Goal: Task Accomplishment & Management: Use online tool/utility

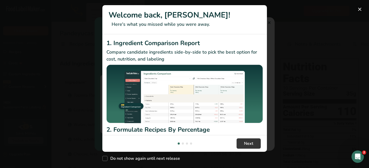
click at [362, 8] on button "New Features" at bounding box center [359, 9] width 8 height 8
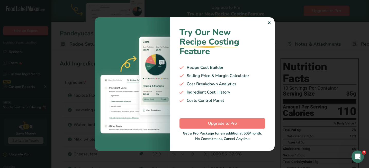
click at [271, 23] on div "Try Our New Recipe Costing .a-29{fill:none;stroke-linecap:round;stroke-width:3p…" at bounding box center [222, 83] width 104 height 133
click at [270, 23] on div "✕" at bounding box center [268, 23] width 3 height 6
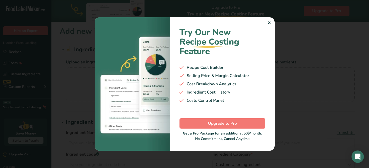
click at [270, 22] on div "✕" at bounding box center [268, 23] width 3 height 6
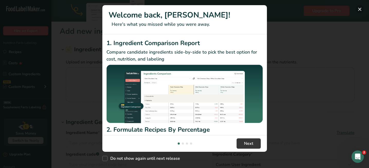
click at [357, 13] on button "New Features" at bounding box center [359, 9] width 8 height 8
